Goal: Navigation & Orientation: Find specific page/section

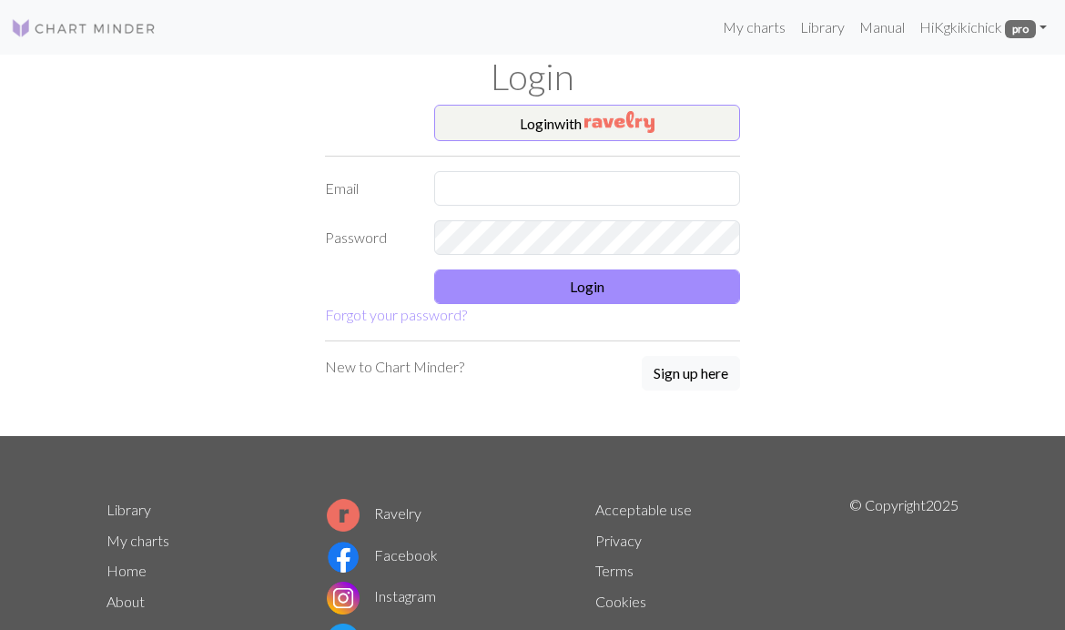
click at [565, 113] on button "Login with" at bounding box center [587, 123] width 306 height 36
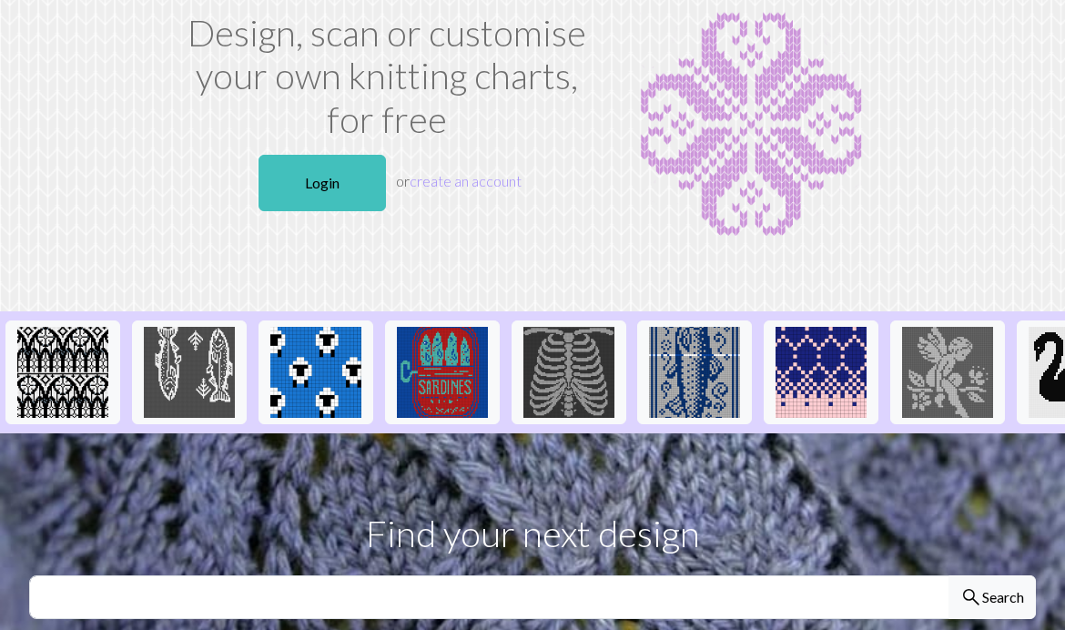
click at [298, 174] on link "Login" at bounding box center [322, 183] width 127 height 56
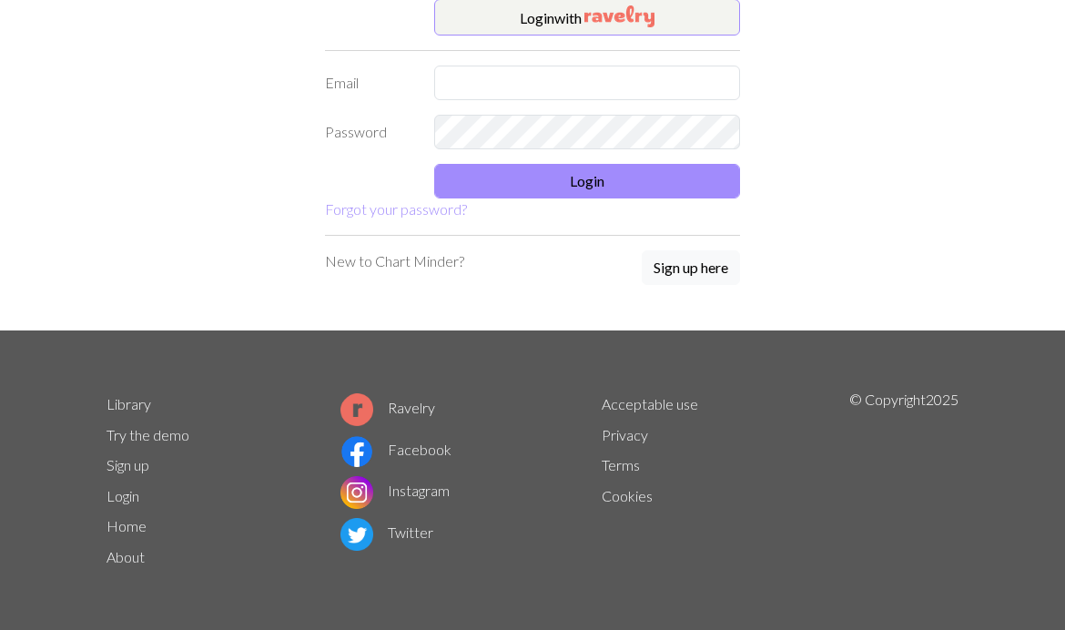
click at [533, 27] on button "Login with" at bounding box center [587, 17] width 306 height 36
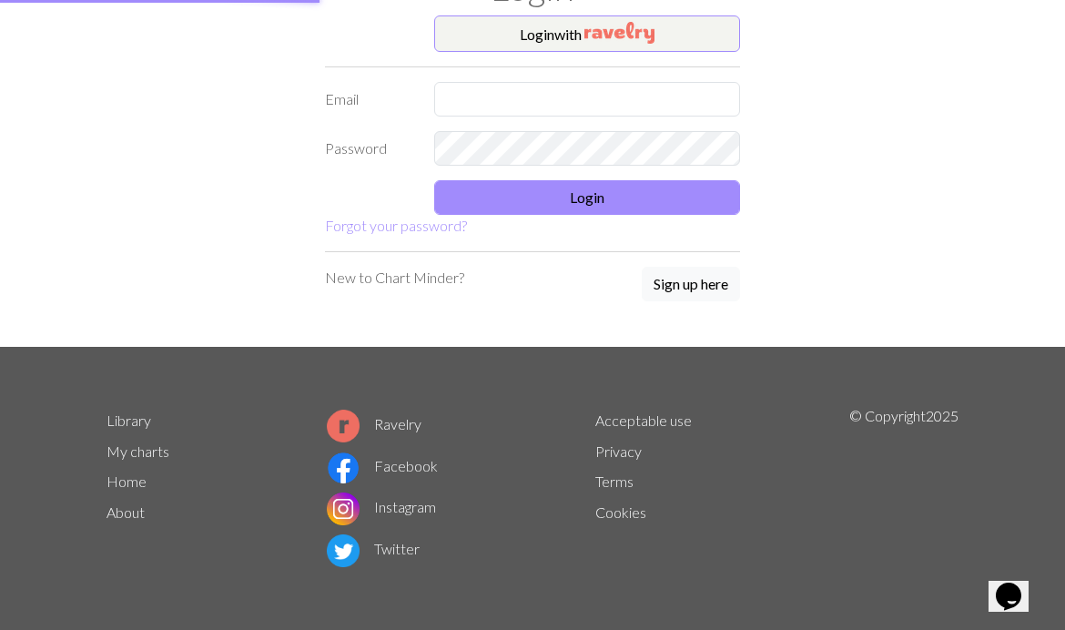
scroll to position [88, 0]
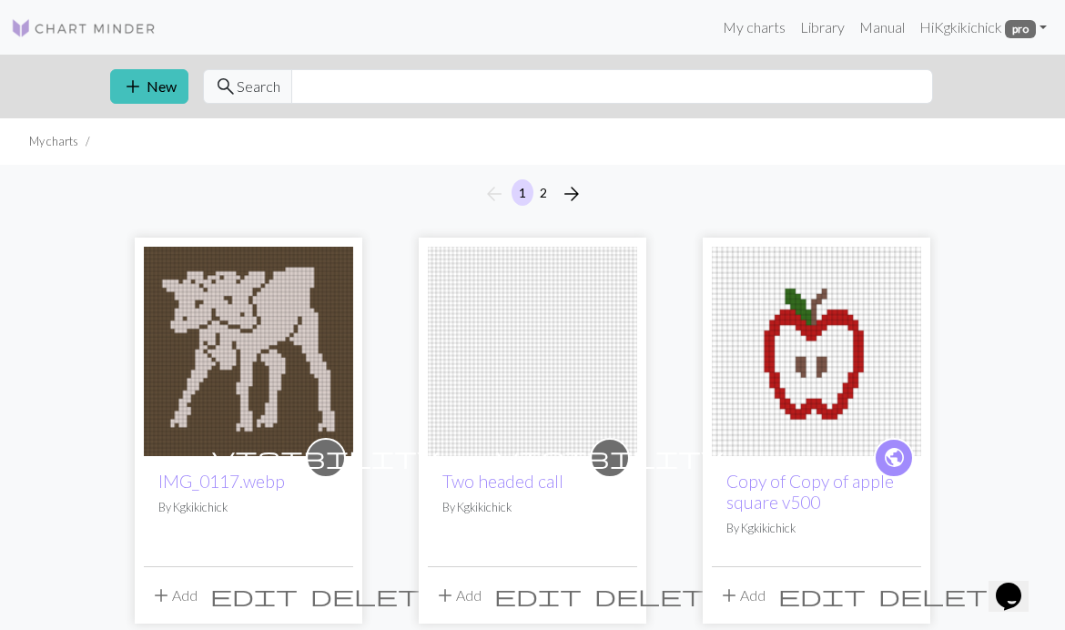
click at [19, 32] on img at bounding box center [84, 28] width 146 height 22
click at [810, 36] on link "Library" at bounding box center [822, 27] width 59 height 36
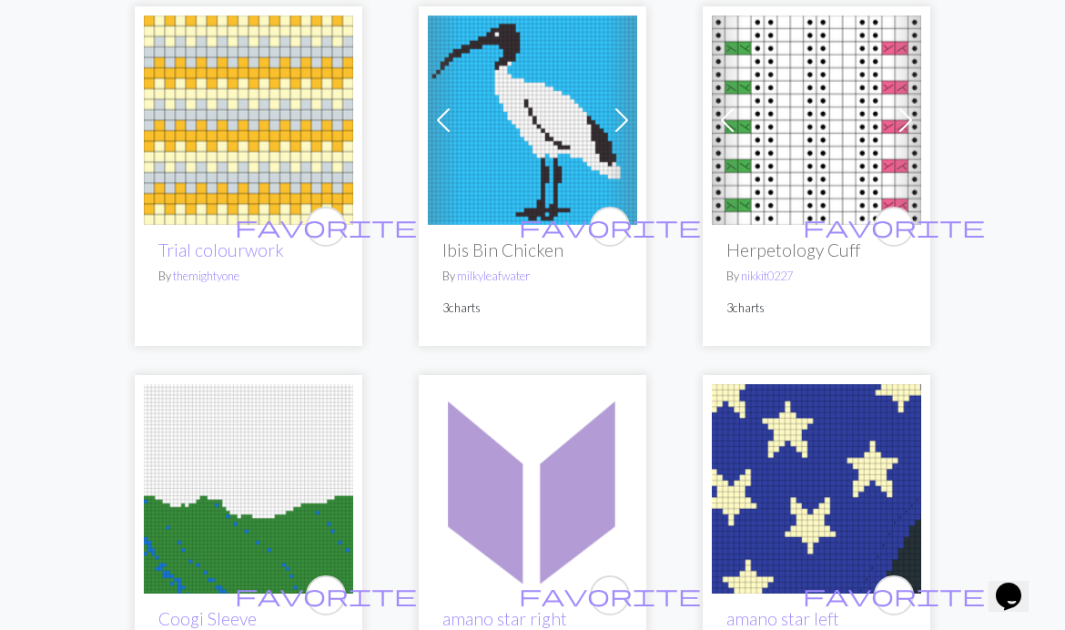
scroll to position [2540, 0]
